Goal: Navigation & Orientation: Find specific page/section

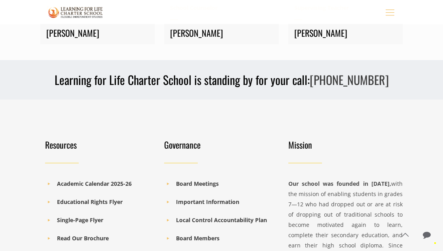
scroll to position [864, 0]
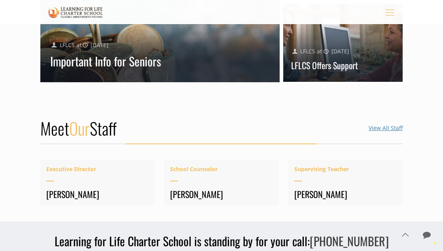
click at [384, 130] on link "View All Staff" at bounding box center [386, 128] width 34 height 8
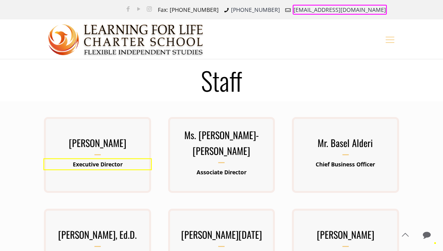
click at [390, 42] on icon "mobile menu" at bounding box center [390, 39] width 12 height 12
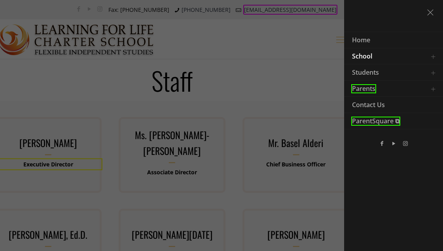
click at [435, 56] on link "Toggle submenu" at bounding box center [434, 56] width 16 height 16
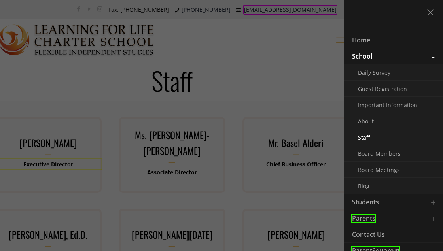
click at [435, 56] on link "Toggle submenu" at bounding box center [434, 56] width 16 height 16
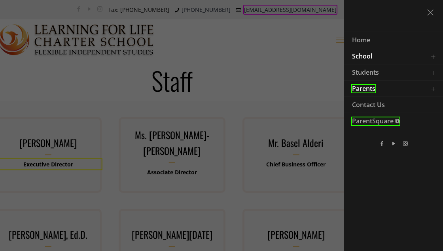
click at [432, 87] on link "Toggle submenu" at bounding box center [434, 89] width 16 height 16
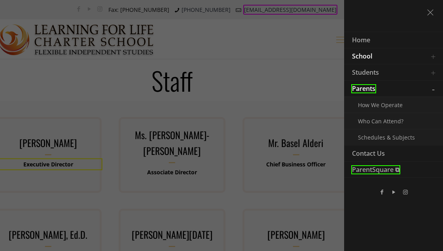
click at [432, 88] on link "Toggle submenu" at bounding box center [434, 89] width 16 height 16
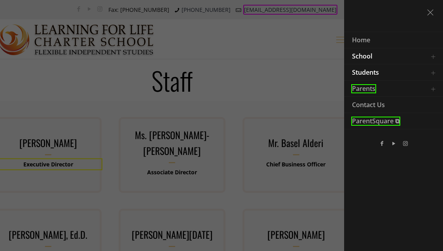
click at [434, 73] on link "Toggle submenu" at bounding box center [434, 73] width 16 height 16
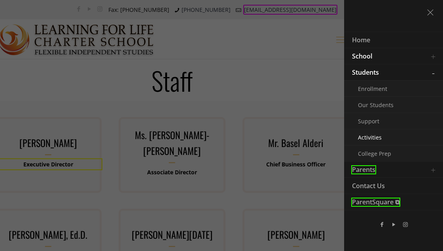
click at [386, 141] on link "Activities" at bounding box center [384, 137] width 79 height 16
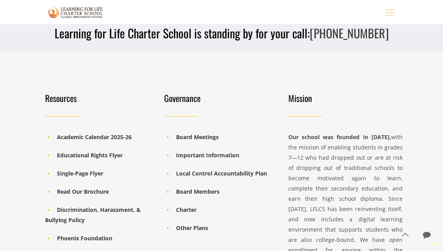
scroll to position [404, 0]
